Goal: Task Accomplishment & Management: Manage account settings

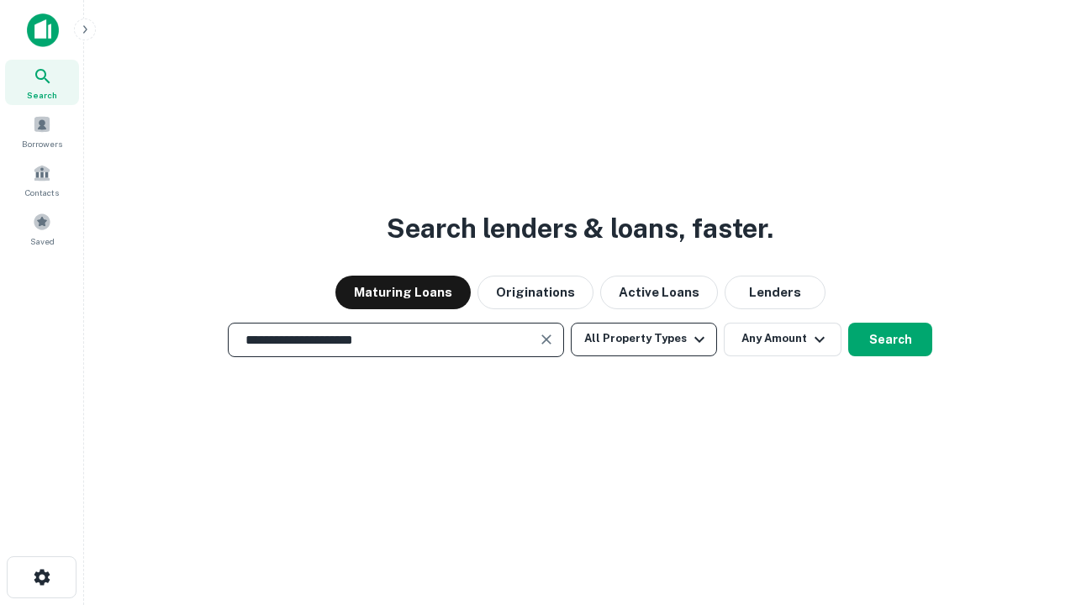
type input "**********"
click at [644, 339] on button "All Property Types" at bounding box center [644, 340] width 146 height 34
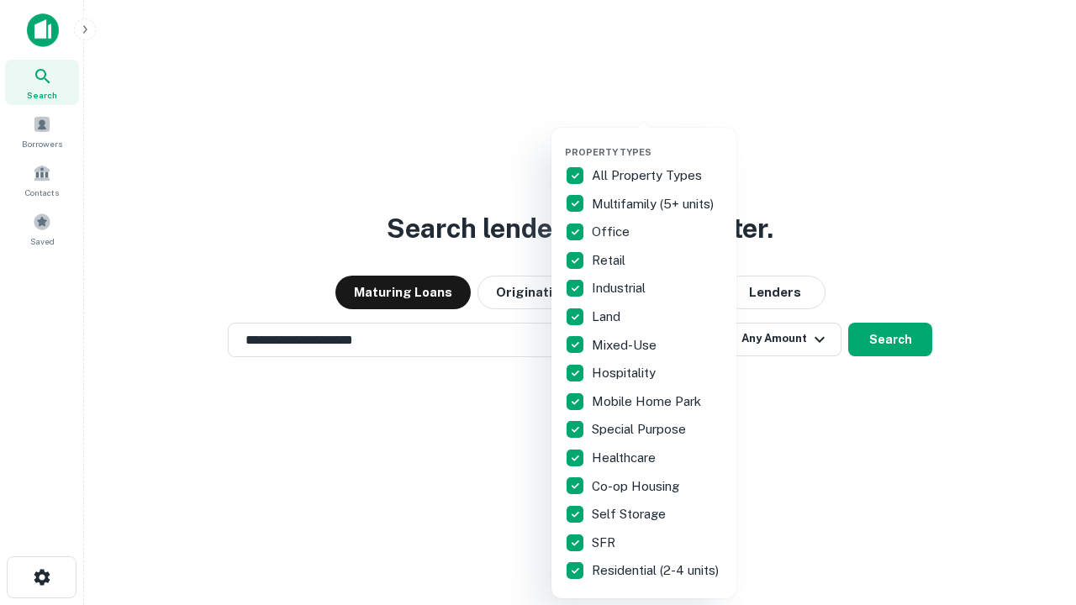
click at [658, 141] on button "button" at bounding box center [657, 141] width 185 height 1
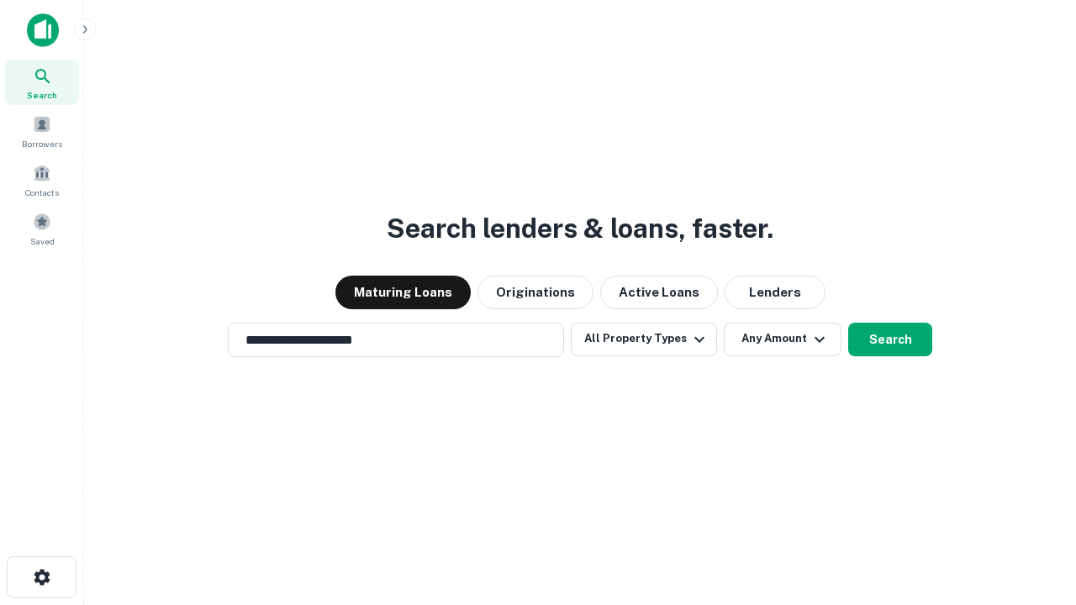
scroll to position [26, 0]
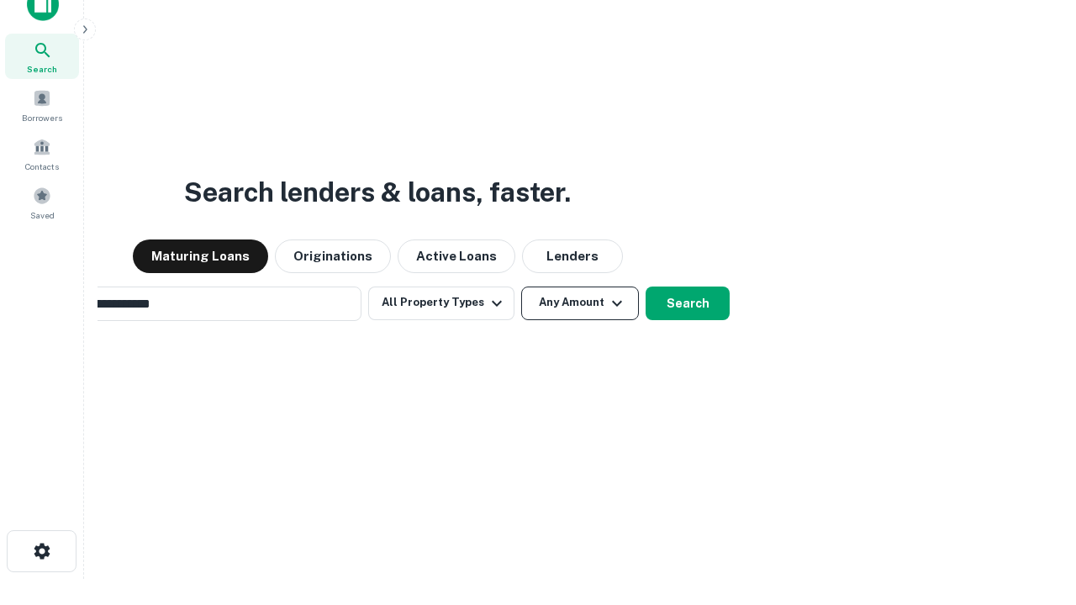
click at [521, 287] on button "Any Amount" at bounding box center [580, 304] width 118 height 34
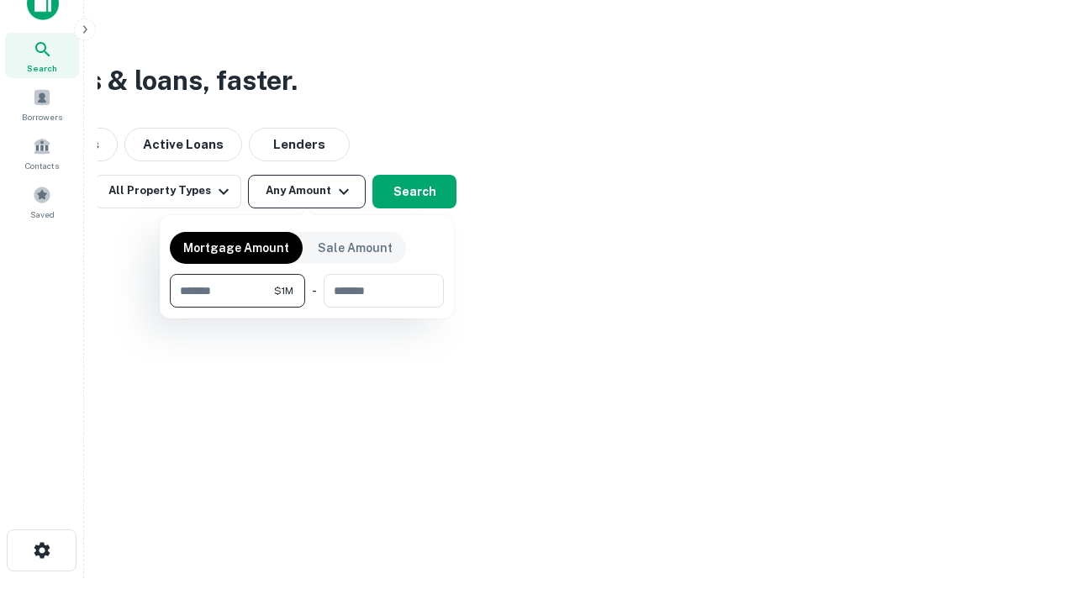
type input "*******"
click at [307, 308] on button "button" at bounding box center [307, 308] width 274 height 1
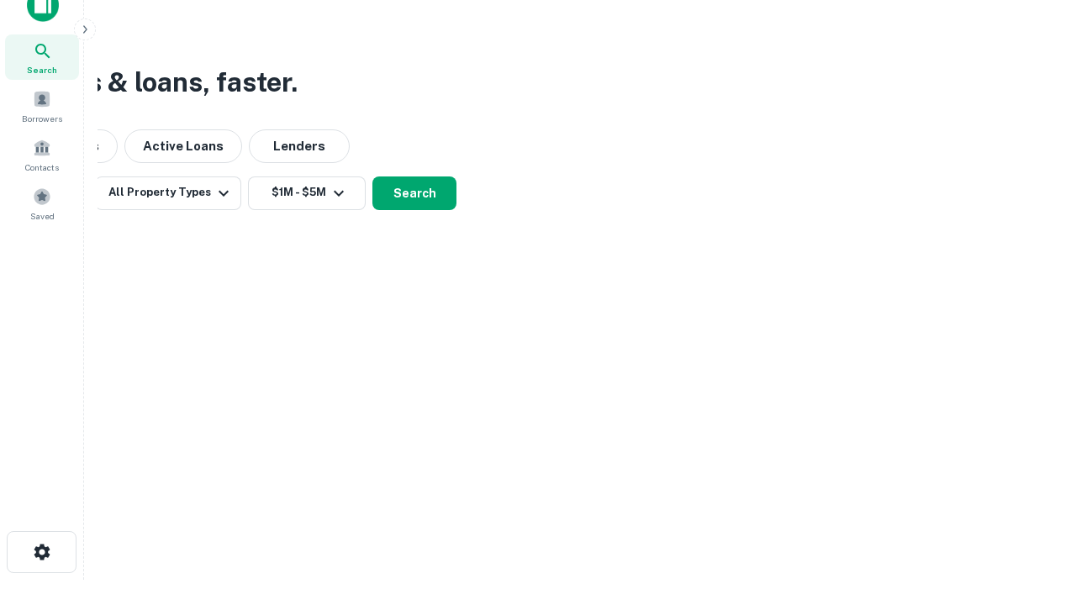
scroll to position [10, 310]
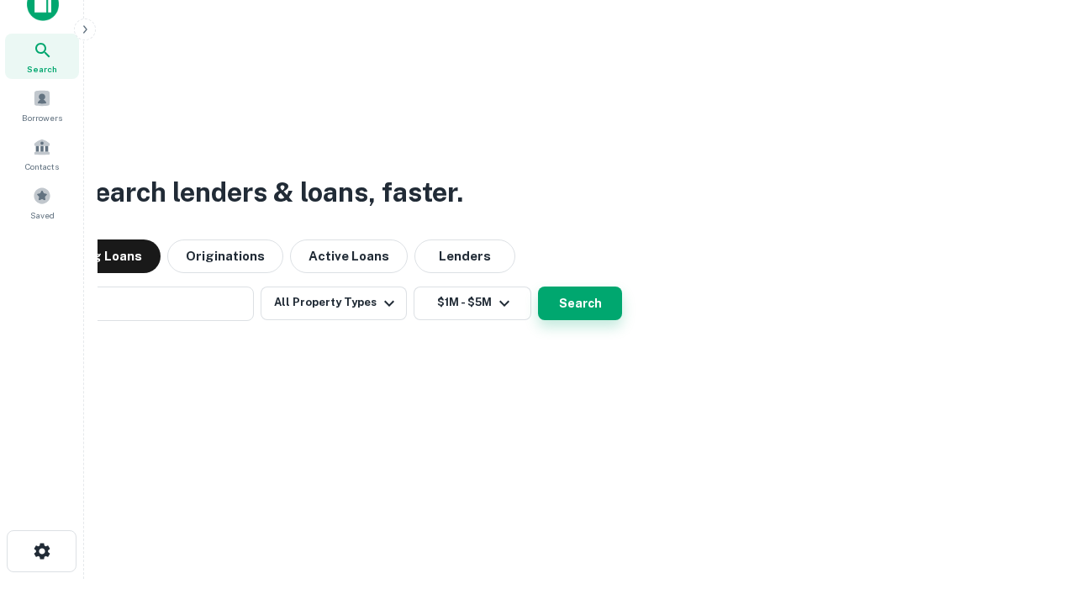
click at [538, 287] on button "Search" at bounding box center [580, 304] width 84 height 34
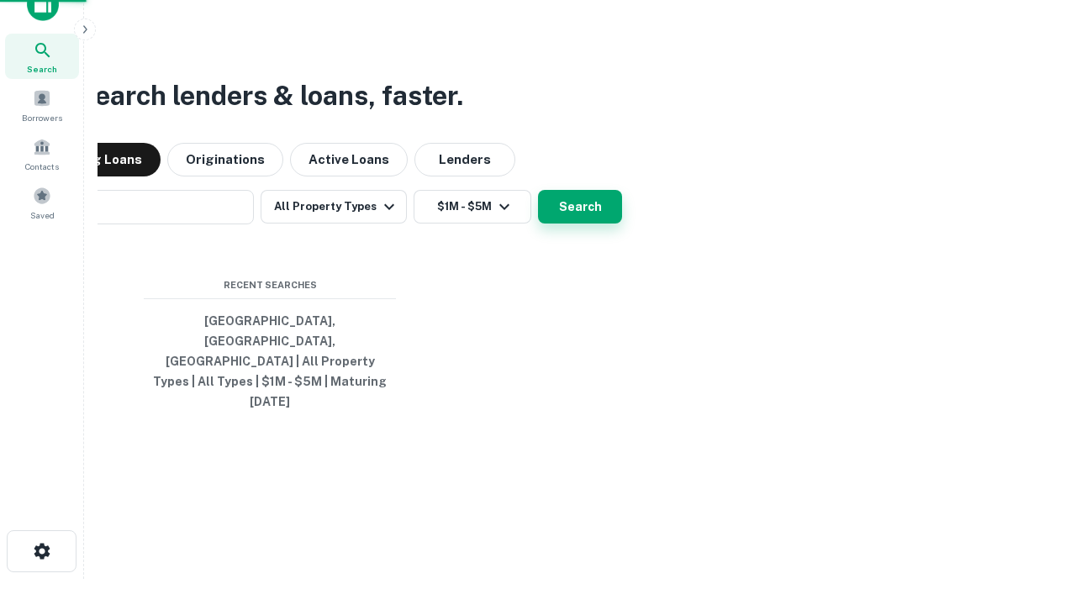
scroll to position [45, 476]
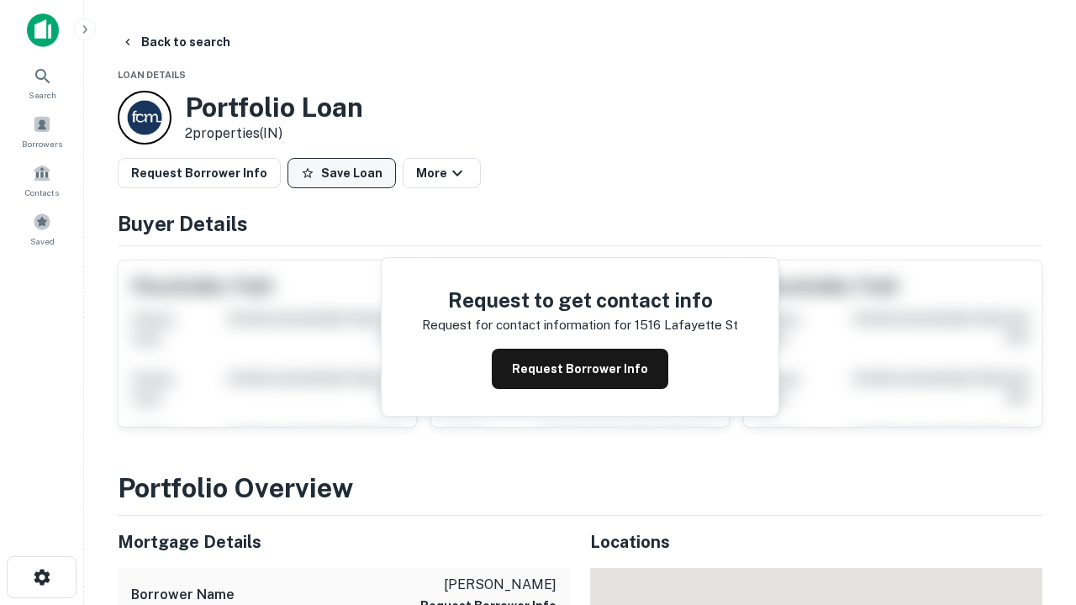
click at [341, 173] on button "Save Loan" at bounding box center [342, 173] width 108 height 30
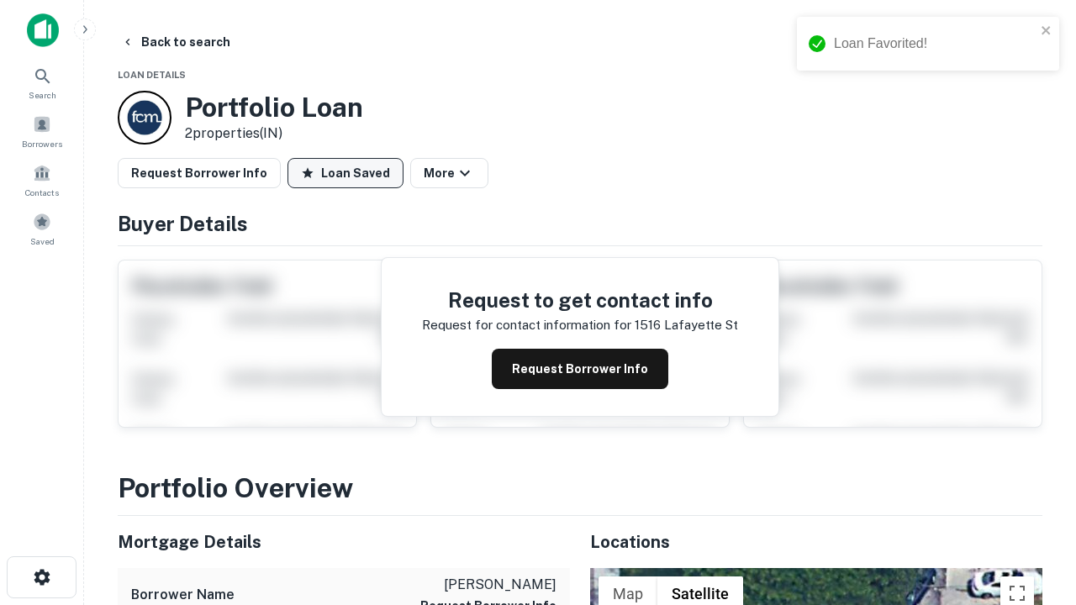
click at [346, 173] on button "Loan Saved" at bounding box center [346, 173] width 116 height 30
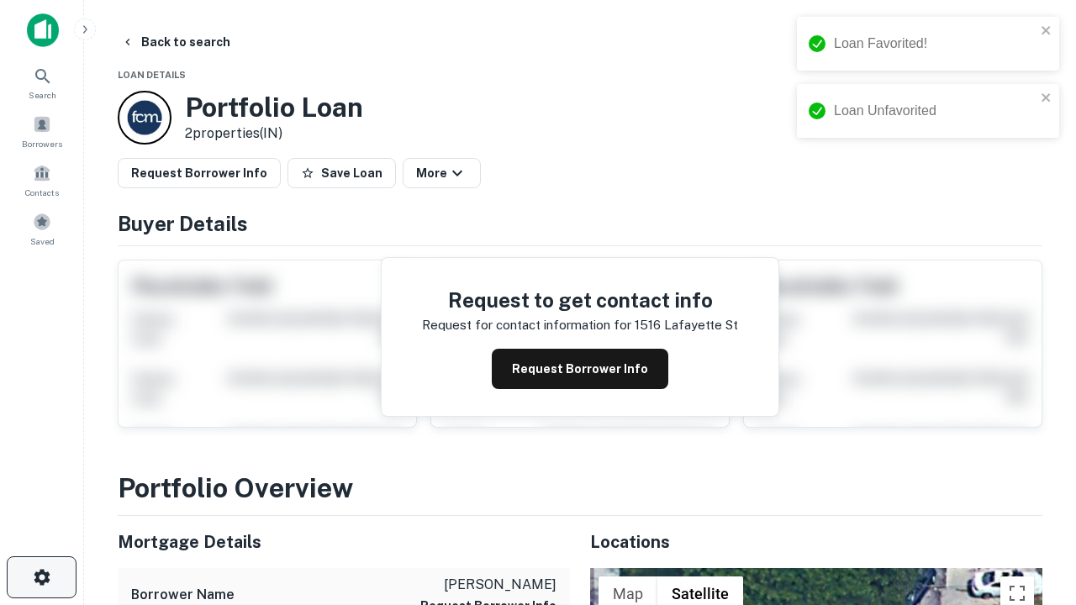
click at [41, 578] on icon "button" at bounding box center [42, 578] width 20 height 20
